Goal: Task Accomplishment & Management: Use online tool/utility

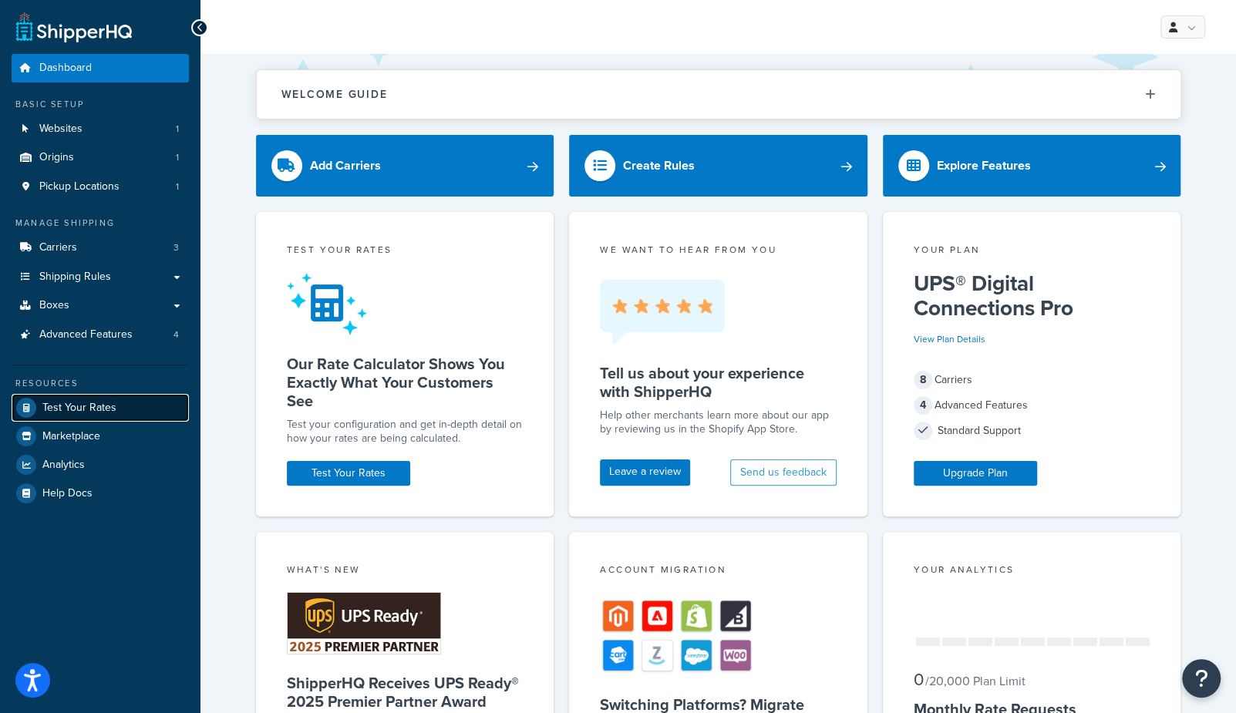
click at [100, 410] on span "Test Your Rates" at bounding box center [79, 408] width 74 height 13
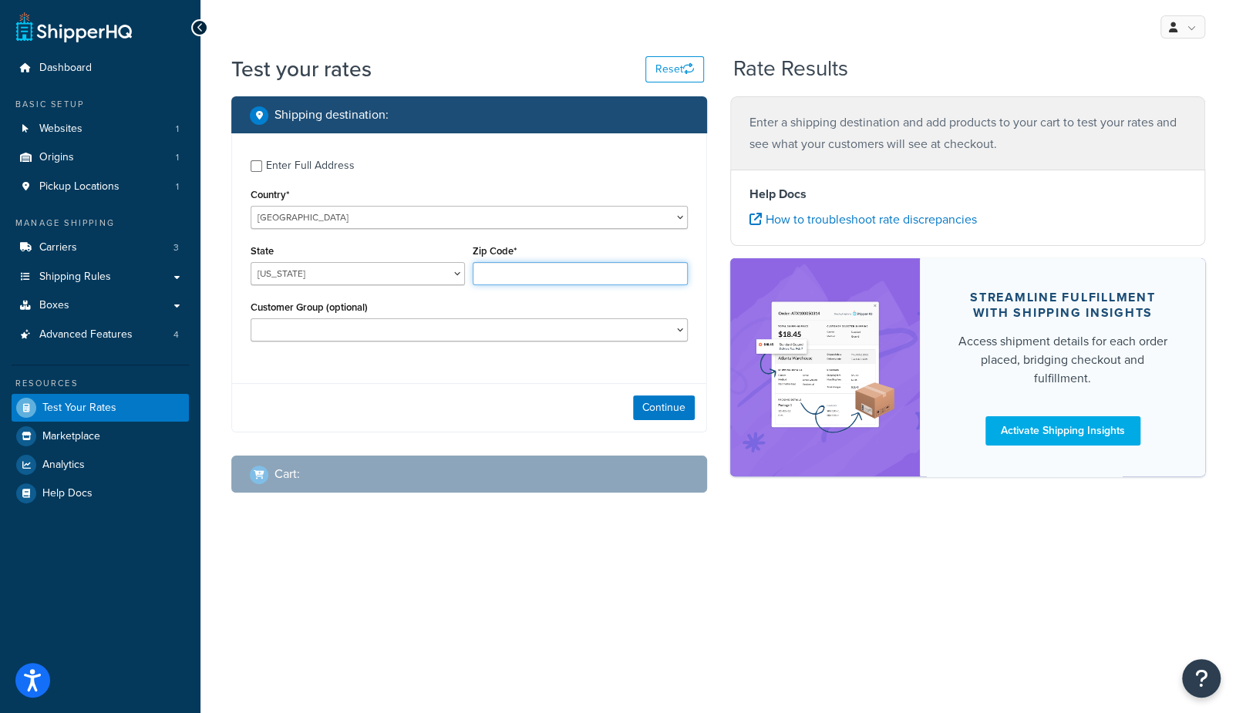
click at [501, 275] on input "Zip Code*" at bounding box center [580, 273] width 214 height 23
type input "12345"
click at [670, 420] on div "Continue" at bounding box center [469, 407] width 474 height 49
click at [671, 417] on button "Continue" at bounding box center [664, 408] width 62 height 25
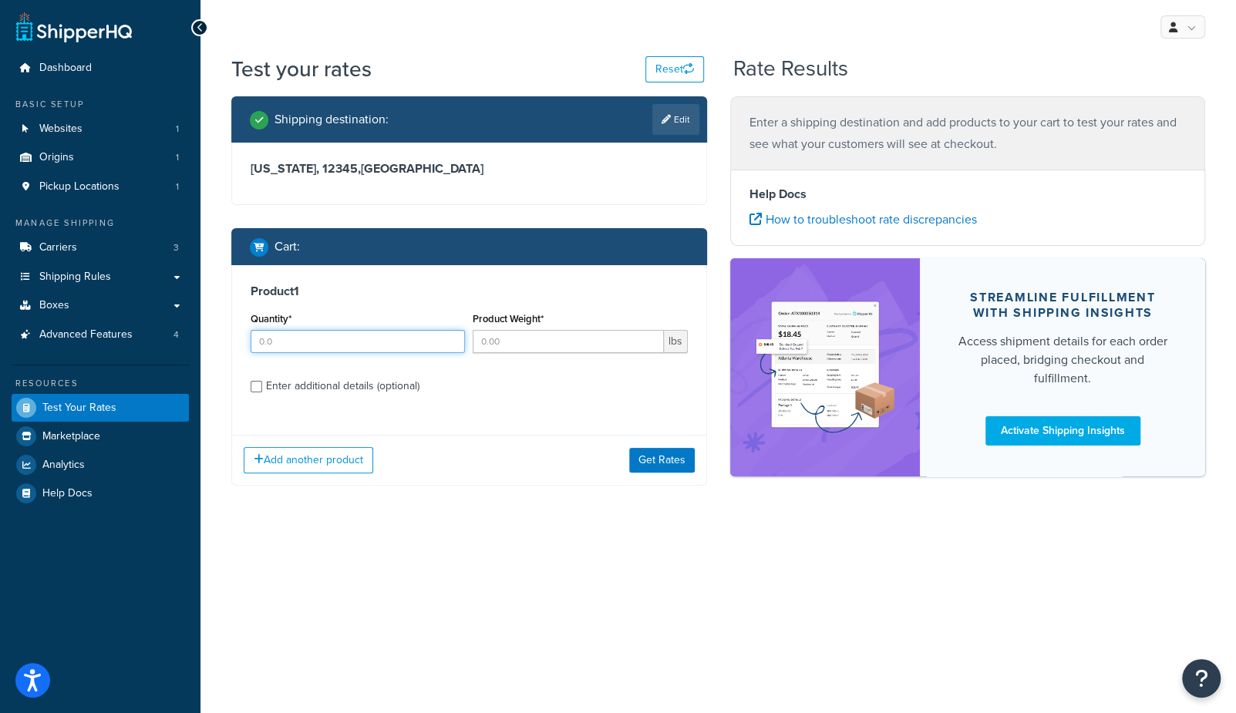
click at [309, 342] on input "Quantity*" at bounding box center [358, 341] width 214 height 23
click at [314, 391] on label "Enter additional details (optional)" at bounding box center [477, 385] width 422 height 25
click at [262, 391] on input "Enter additional details (optional)" at bounding box center [257, 387] width 12 height 12
checkbox input "true"
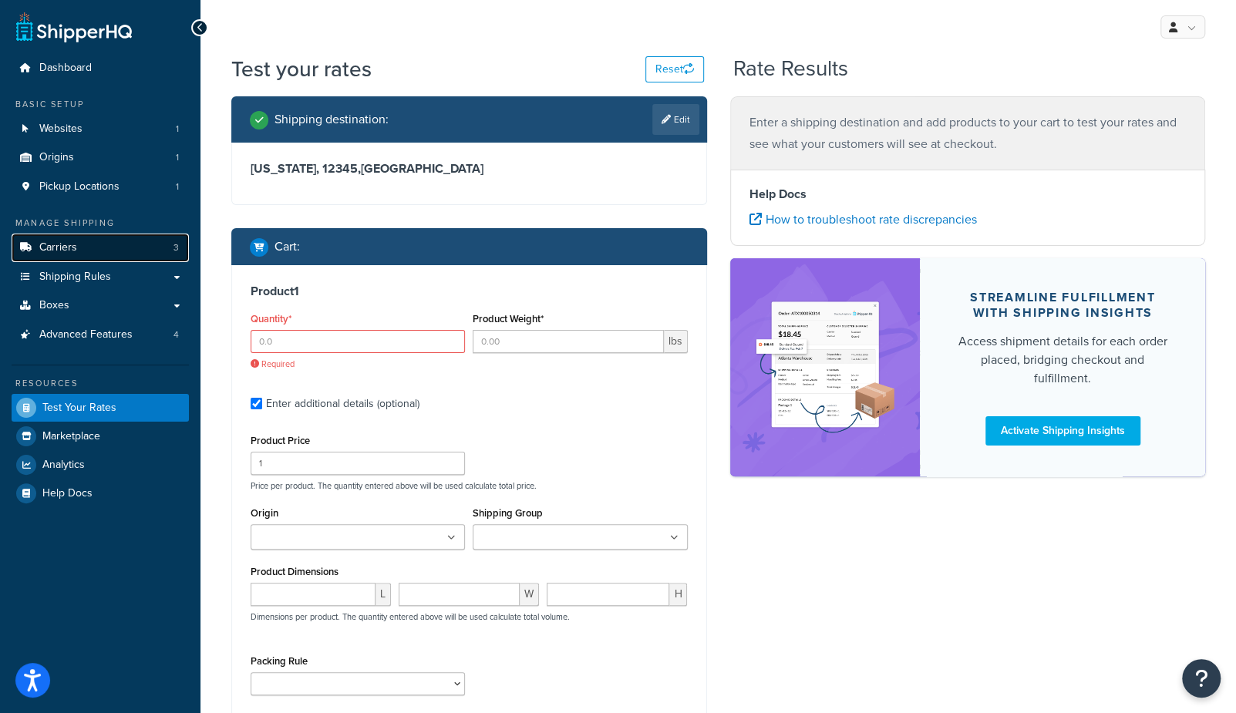
click at [65, 255] on span "Carriers" at bounding box center [58, 247] width 38 height 13
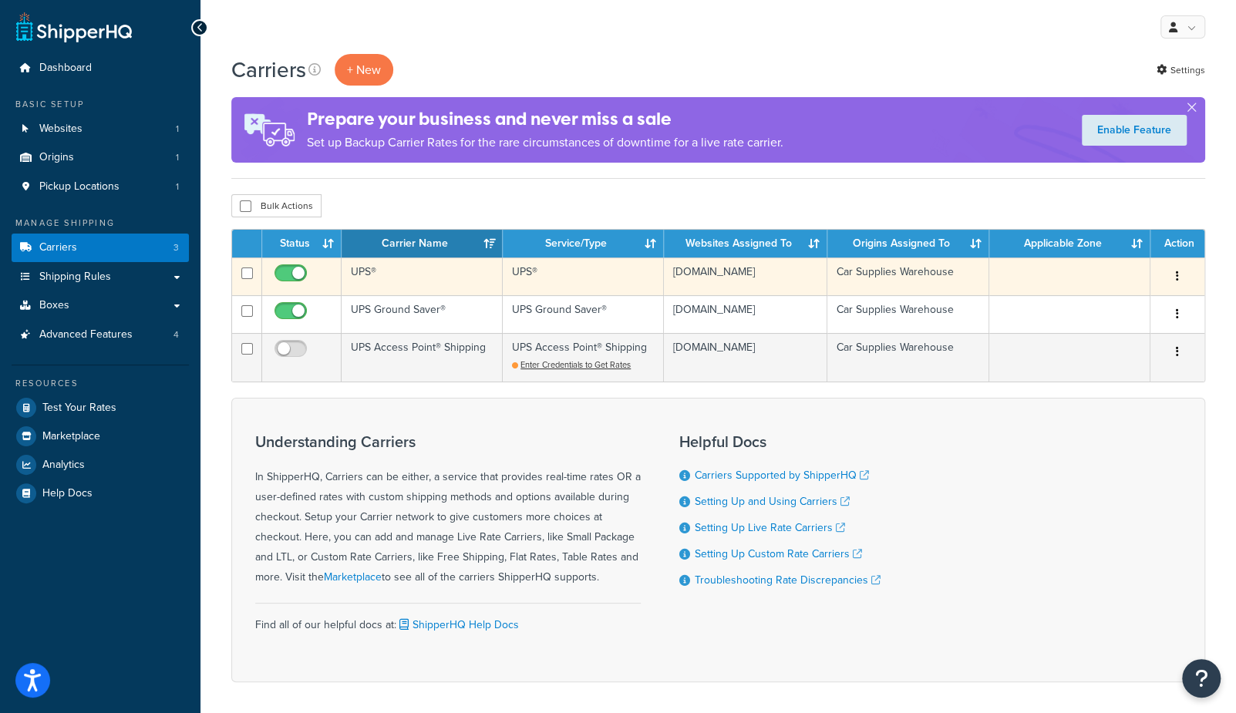
click at [461, 284] on td "UPS®" at bounding box center [422, 277] width 161 height 38
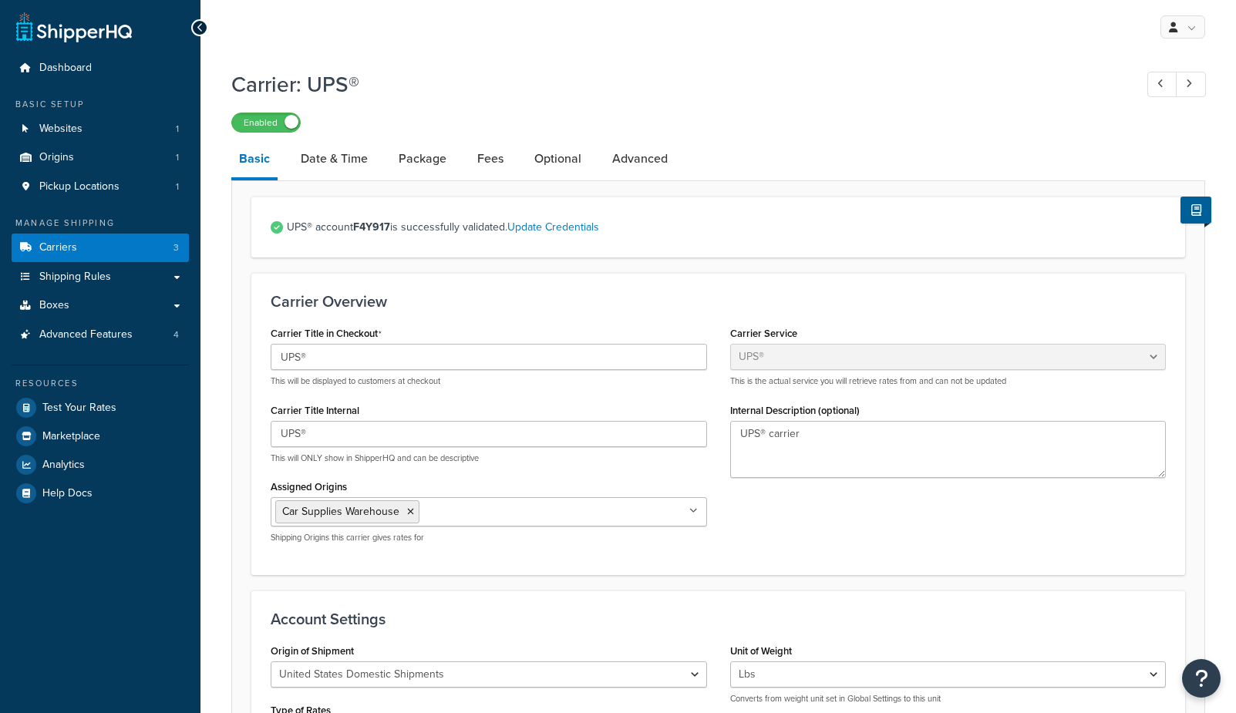
select select "ups"
click at [570, 158] on link "Optional" at bounding box center [558, 158] width 62 height 37
select select "residential"
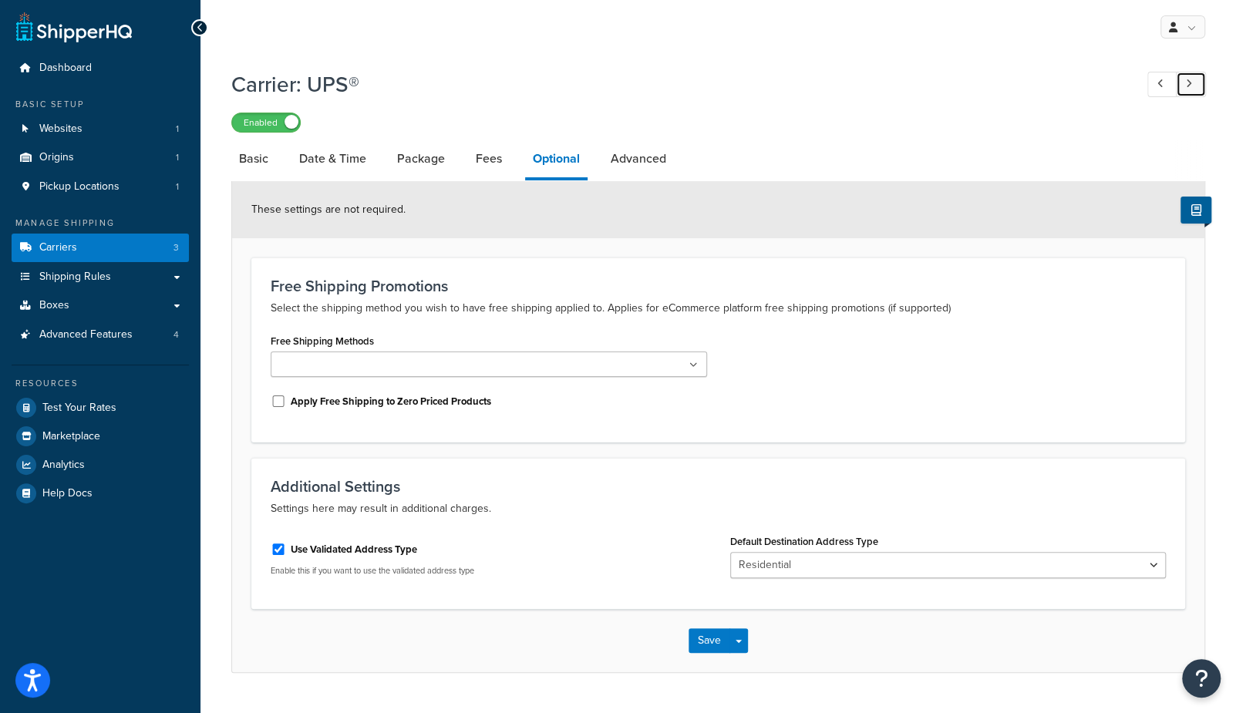
click at [1192, 85] on icon at bounding box center [1189, 84] width 6 height 10
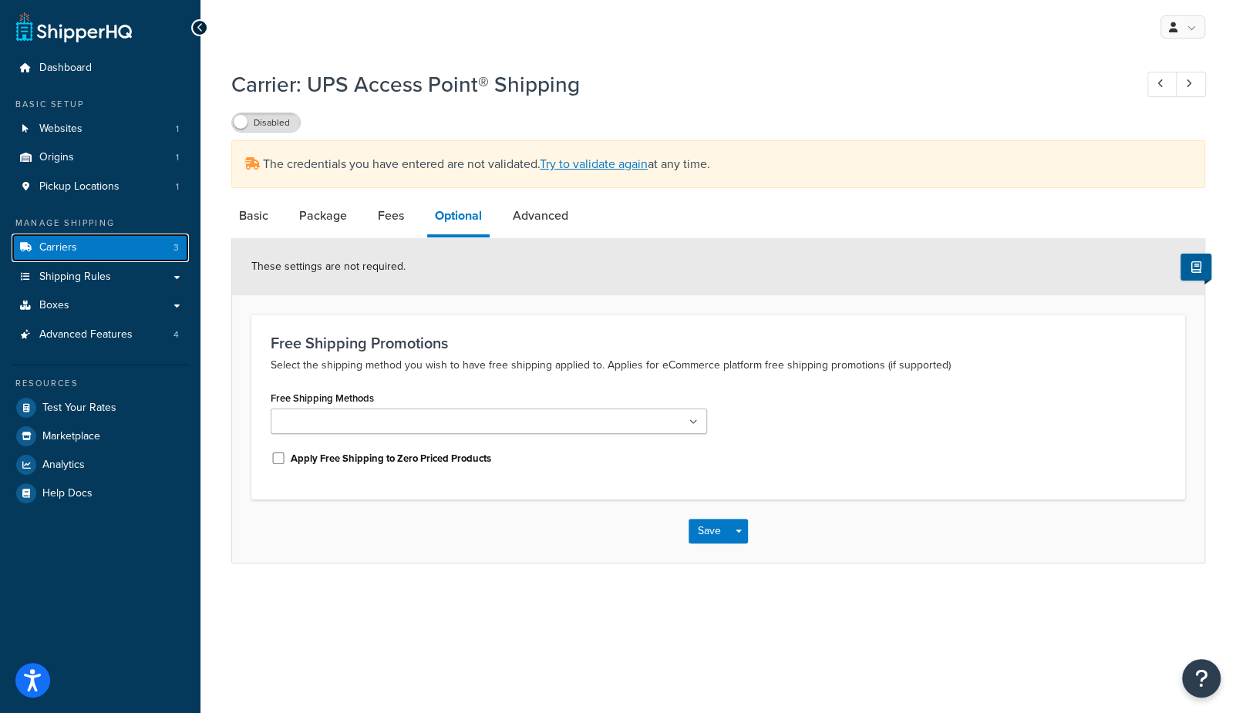
click at [147, 241] on link "Carriers 3" at bounding box center [100, 248] width 177 height 29
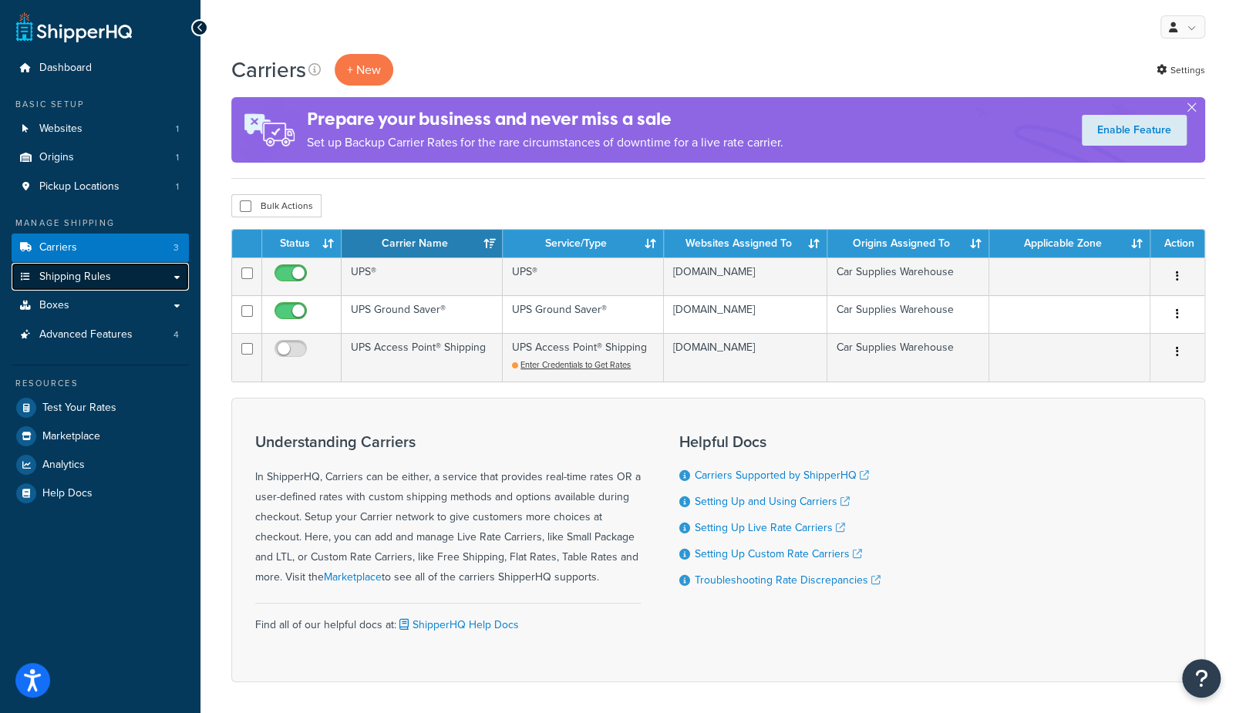
click at [66, 276] on span "Shipping Rules" at bounding box center [75, 277] width 72 height 13
